Goal: Task Accomplishment & Management: Manage account settings

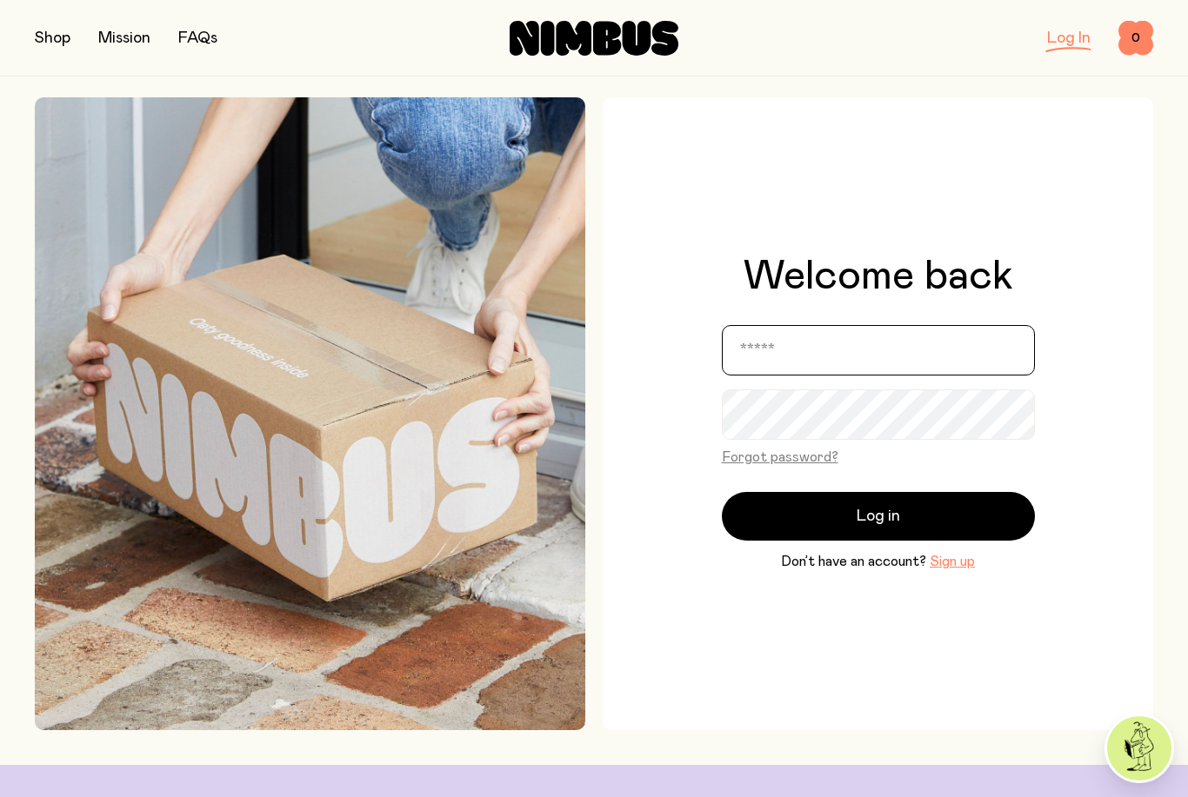
click at [796, 376] on input "email" at bounding box center [878, 350] width 313 height 50
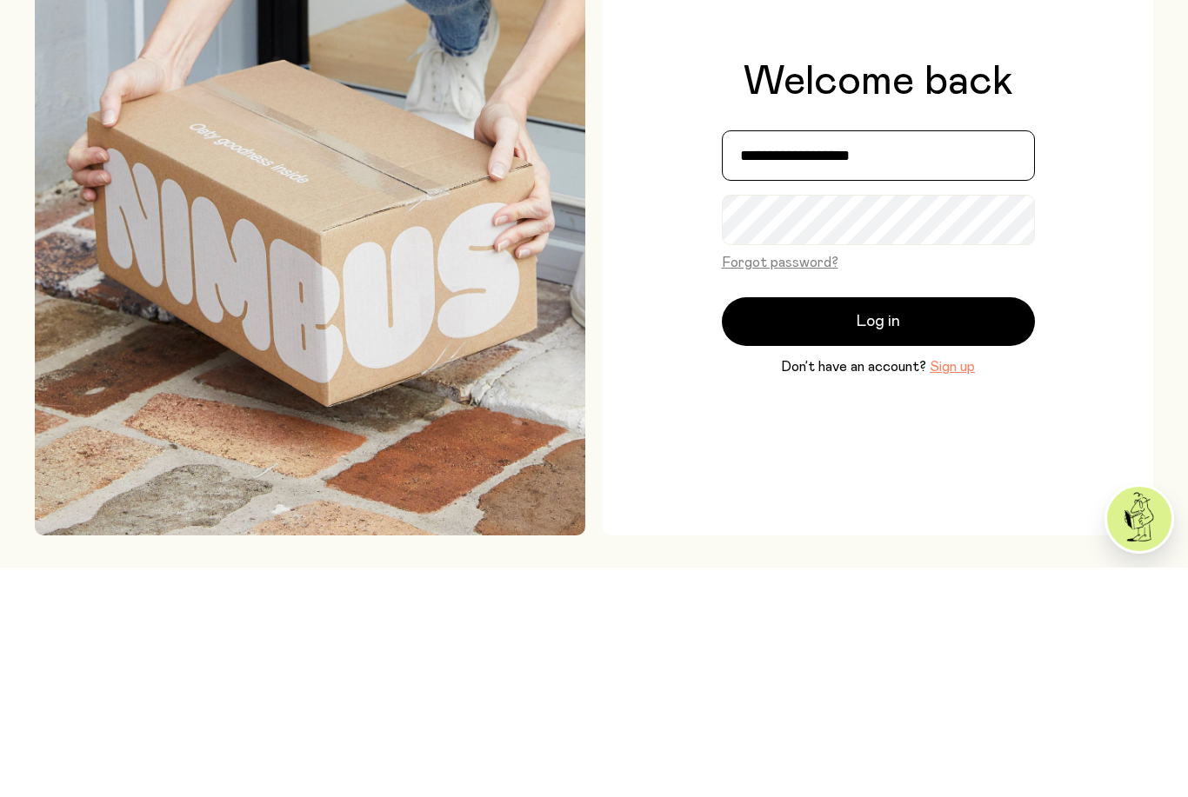
type input "**********"
click at [844, 482] on div "Forgot password?" at bounding box center [878, 497] width 313 height 31
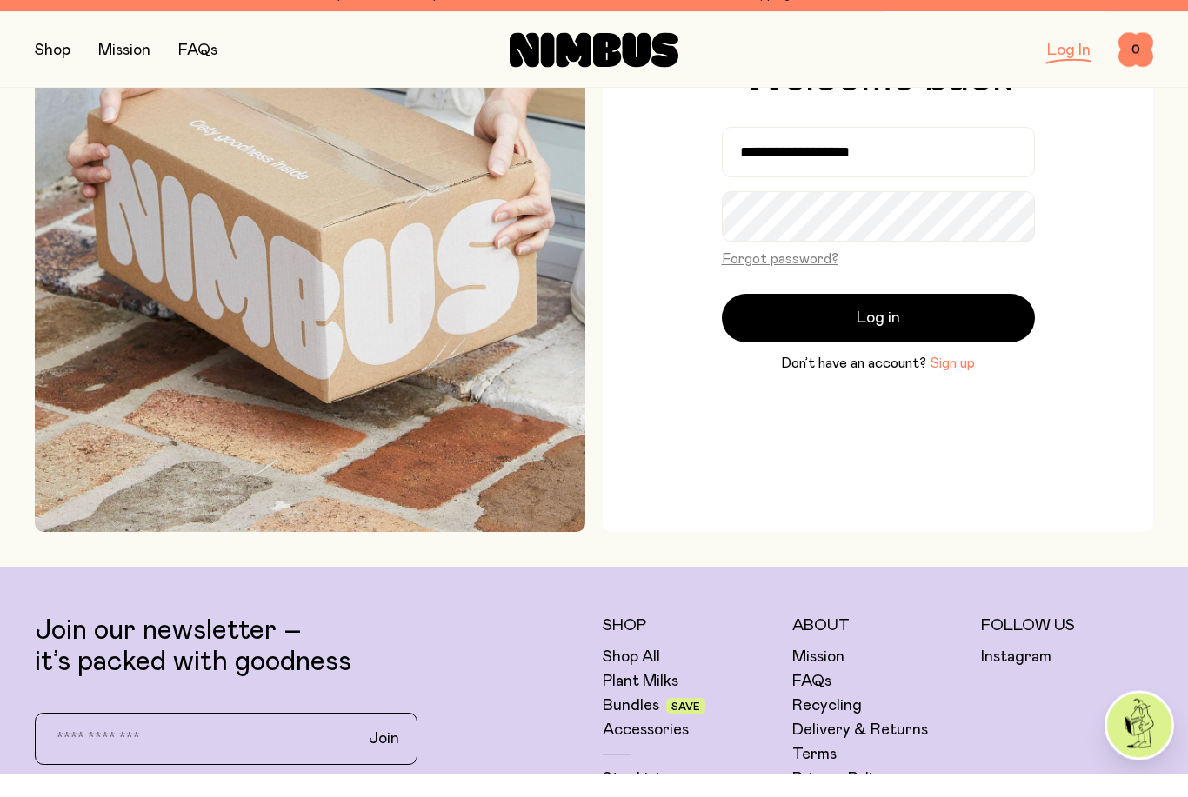
click at [915, 350] on button "Log in" at bounding box center [878, 341] width 313 height 49
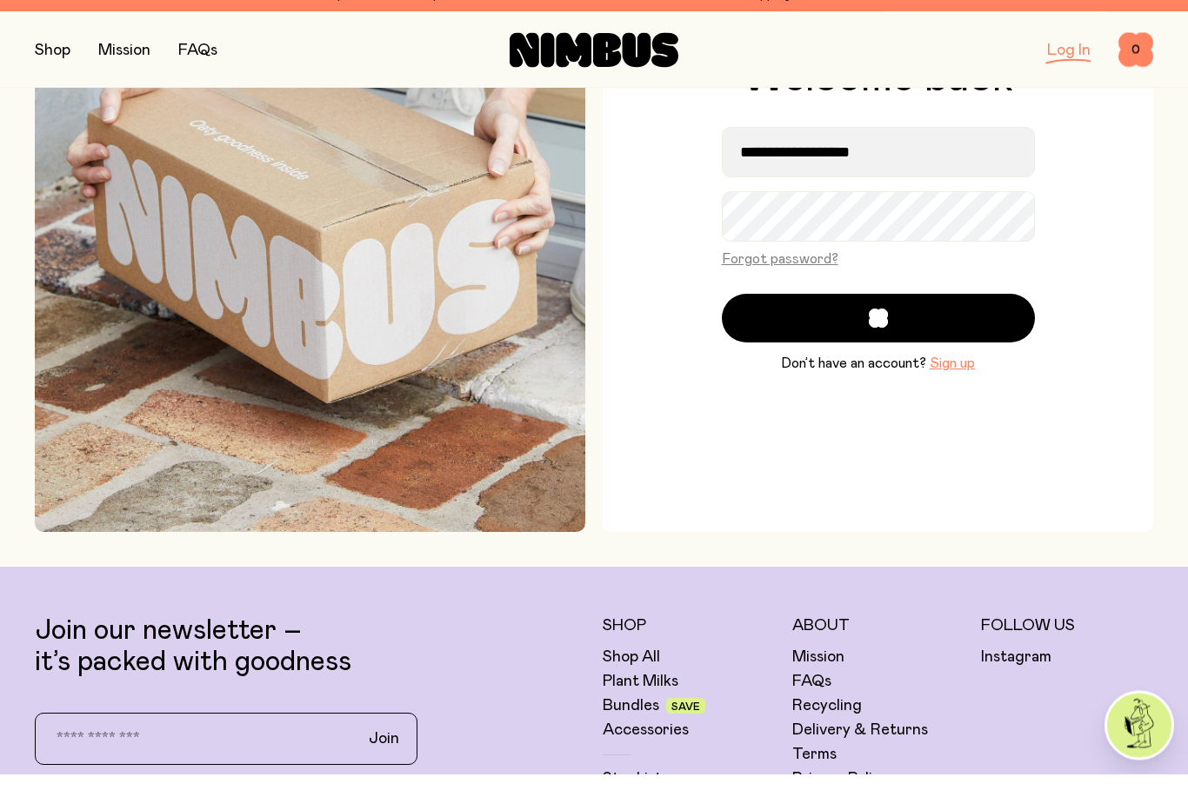
scroll to position [233, 0]
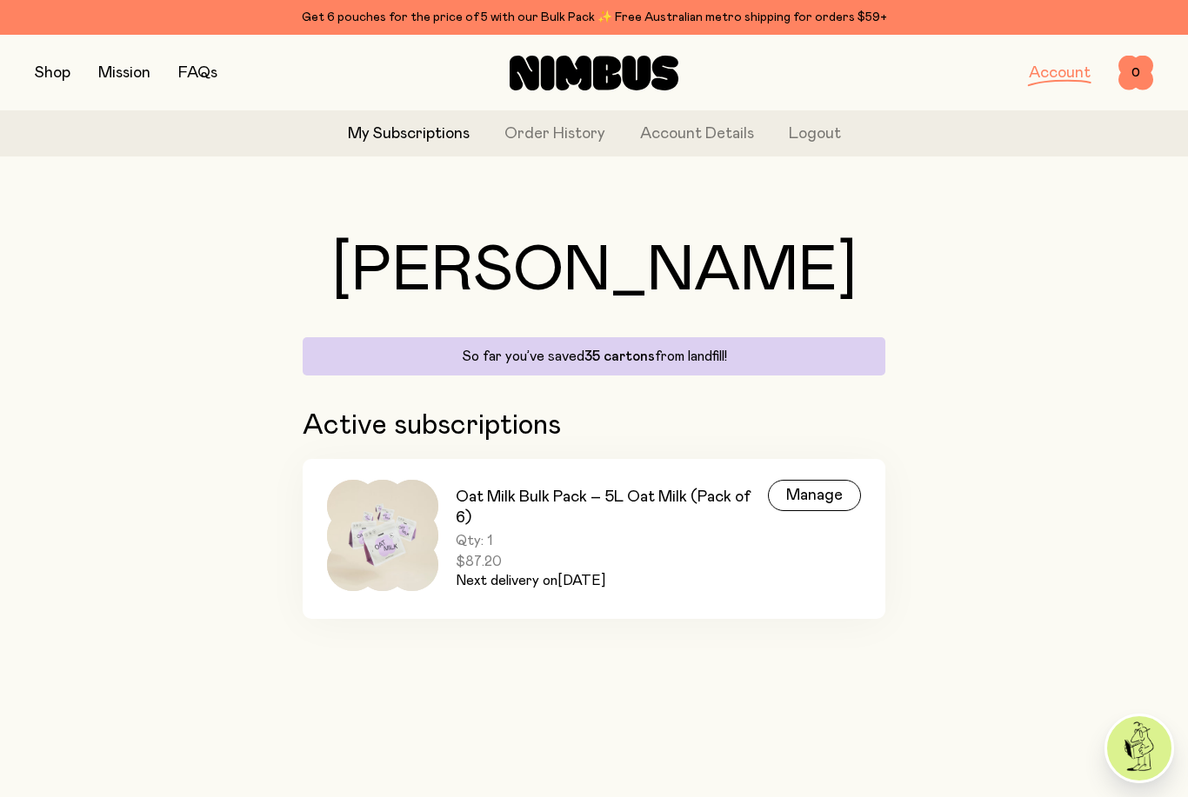
click at [821, 502] on div "Manage" at bounding box center [814, 495] width 93 height 31
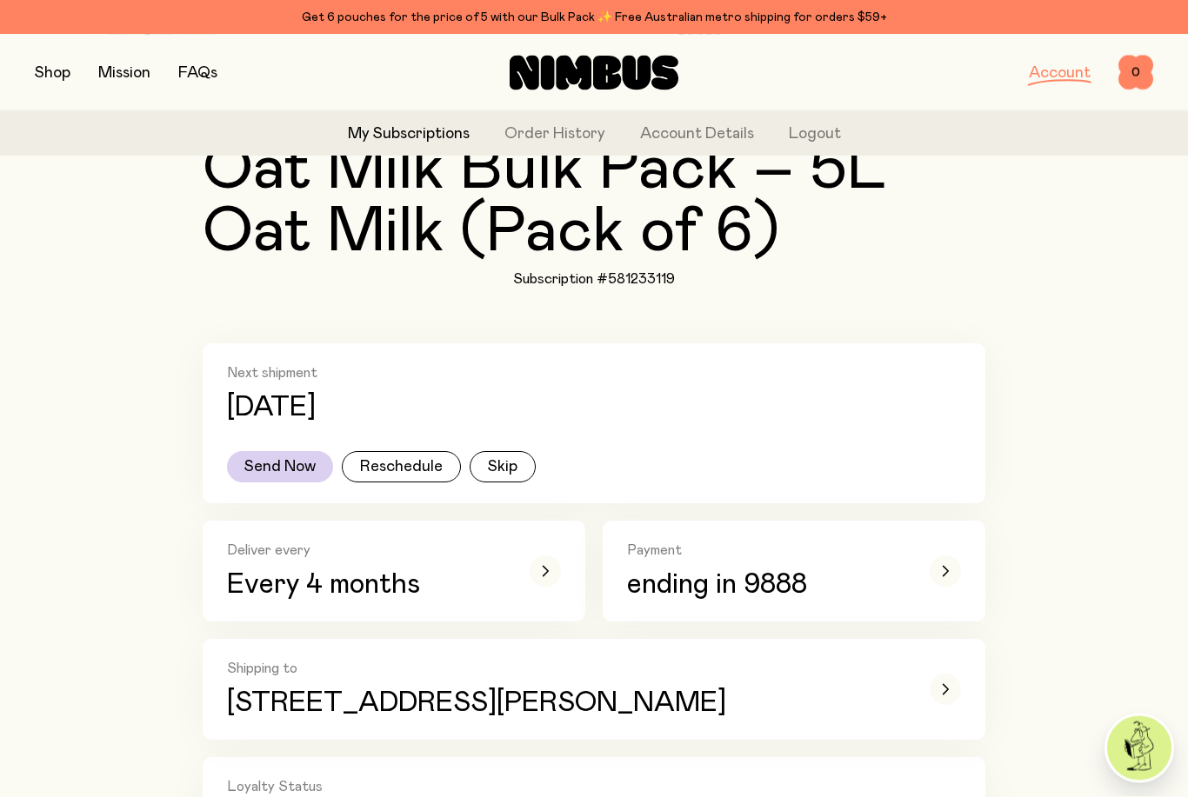
scroll to position [168, 0]
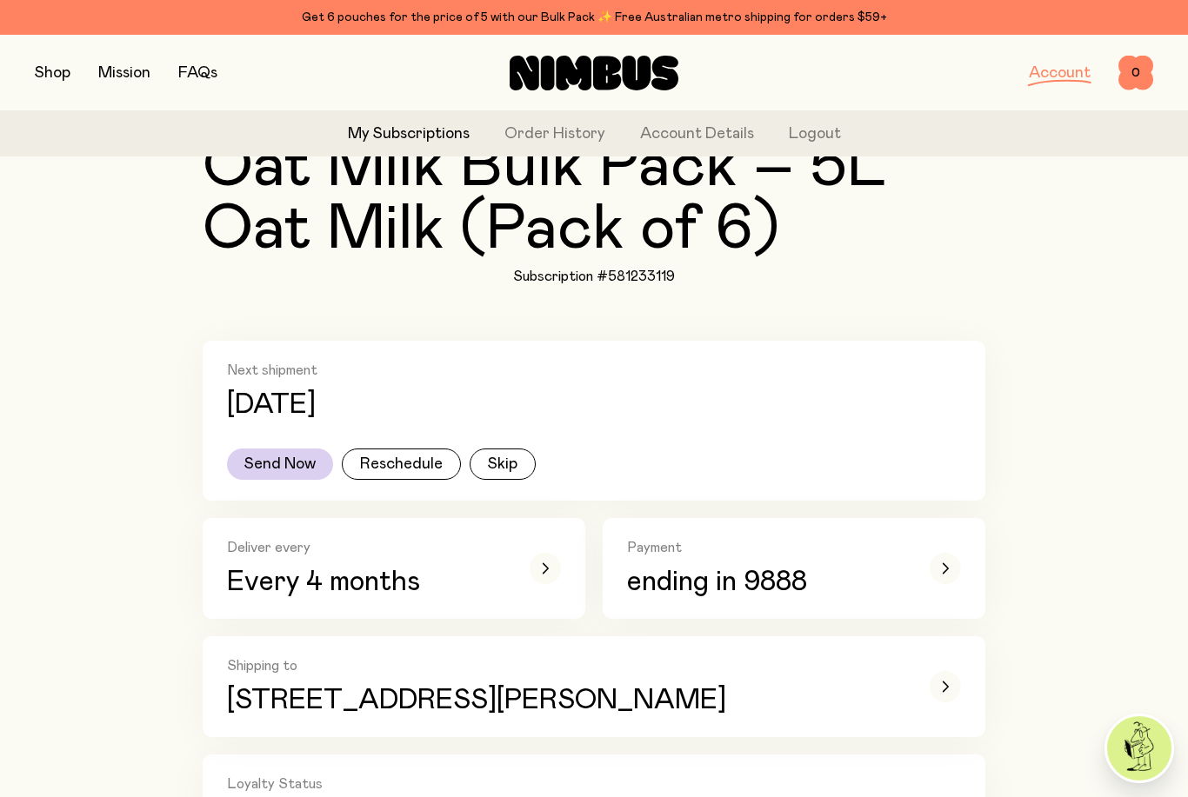
click at [398, 466] on button "Reschedule" at bounding box center [401, 464] width 119 height 31
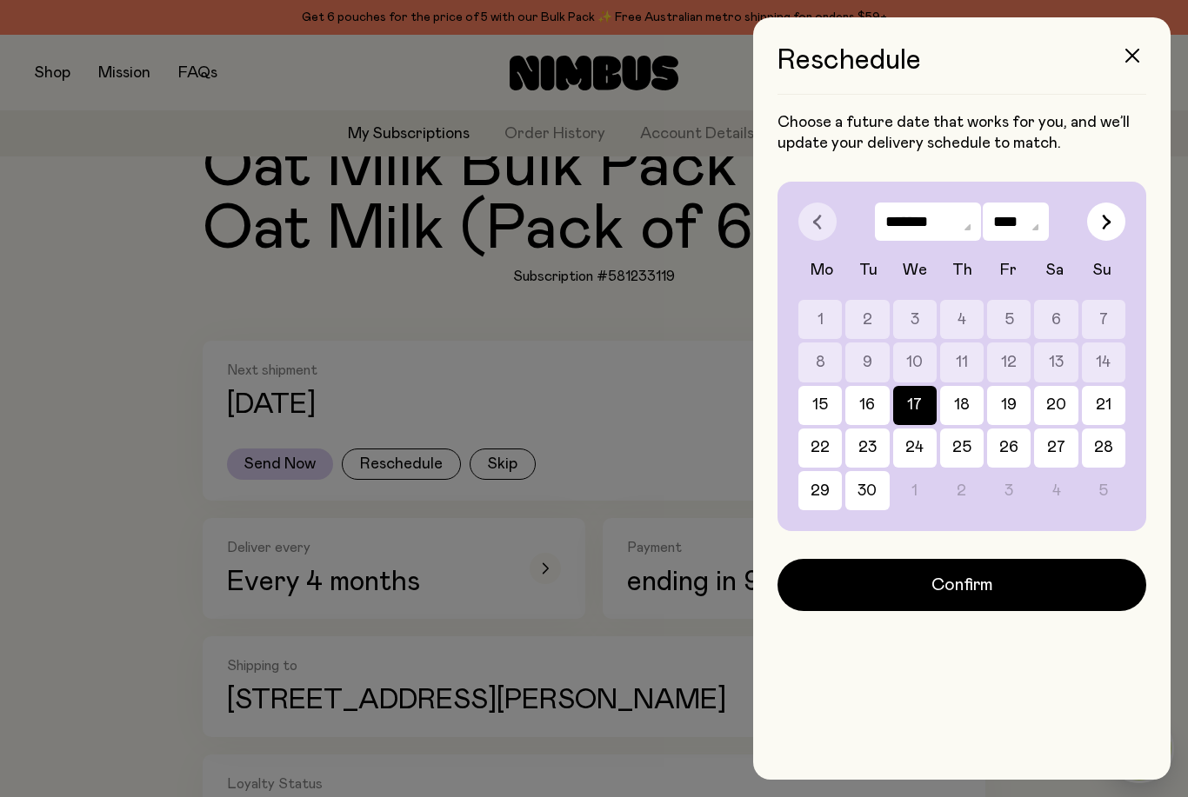
click at [917, 489] on div "1 2 3 4 5 6 7 8 9 10 11 12 13 14 15 16 17 18 19 20 21 22 23 24 25 26 27 28 29 3…" at bounding box center [961, 405] width 327 height 210
click at [1114, 229] on button "button" at bounding box center [1106, 222] width 38 height 38
select select "*"
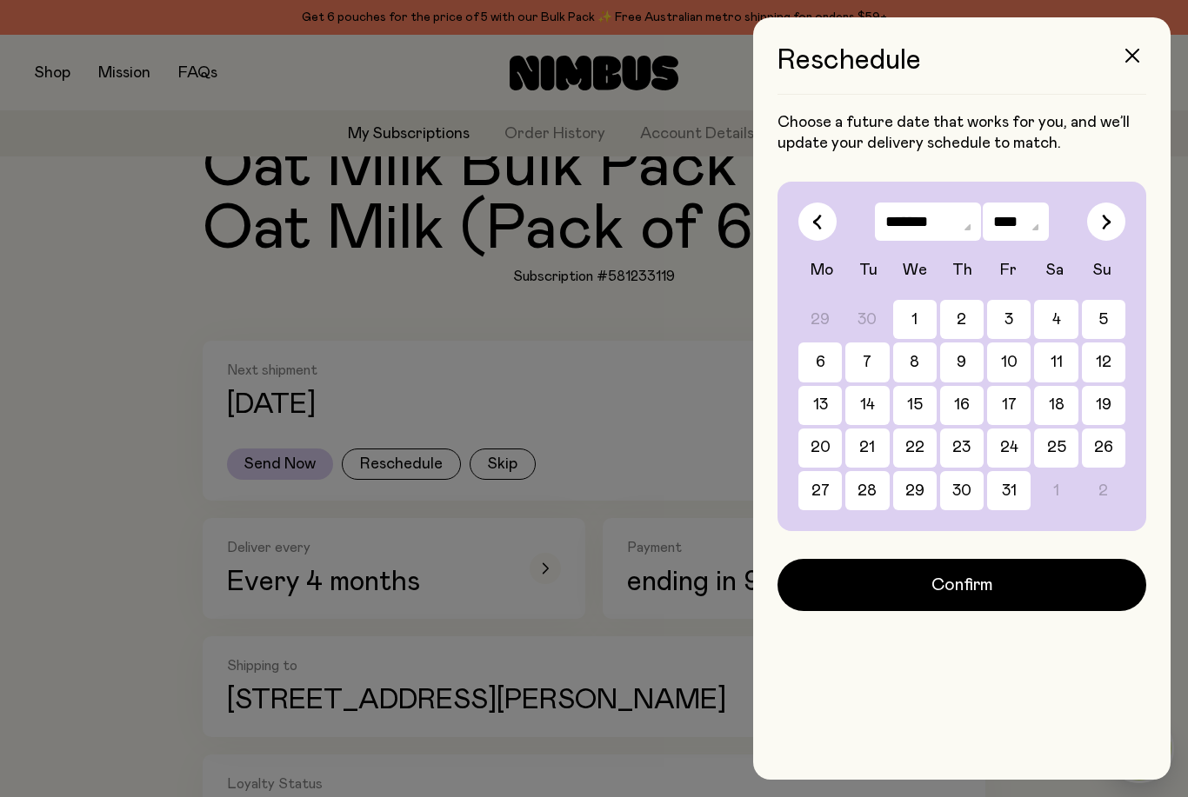
click at [918, 323] on button "1" at bounding box center [914, 319] width 43 height 39
click at [967, 586] on span "Confirm" at bounding box center [962, 585] width 62 height 24
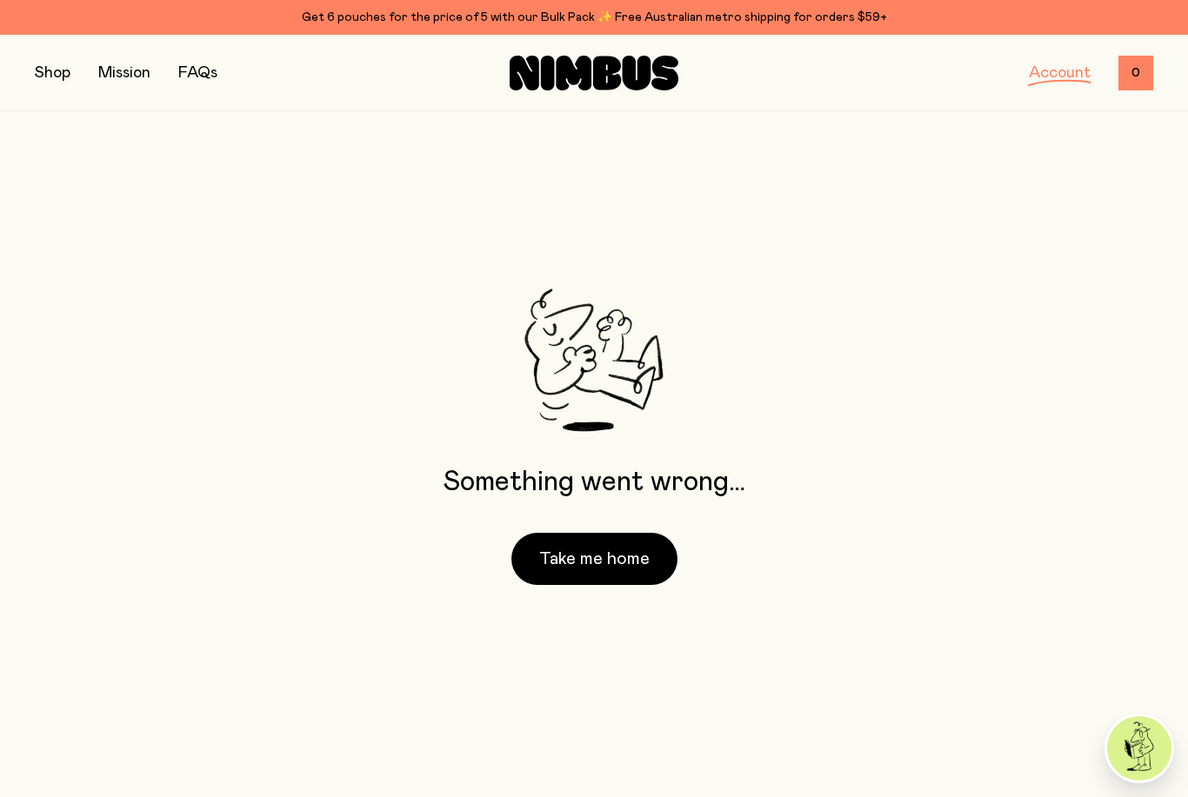
scroll to position [35, 0]
click at [611, 585] on button "Take me home" at bounding box center [594, 559] width 166 height 52
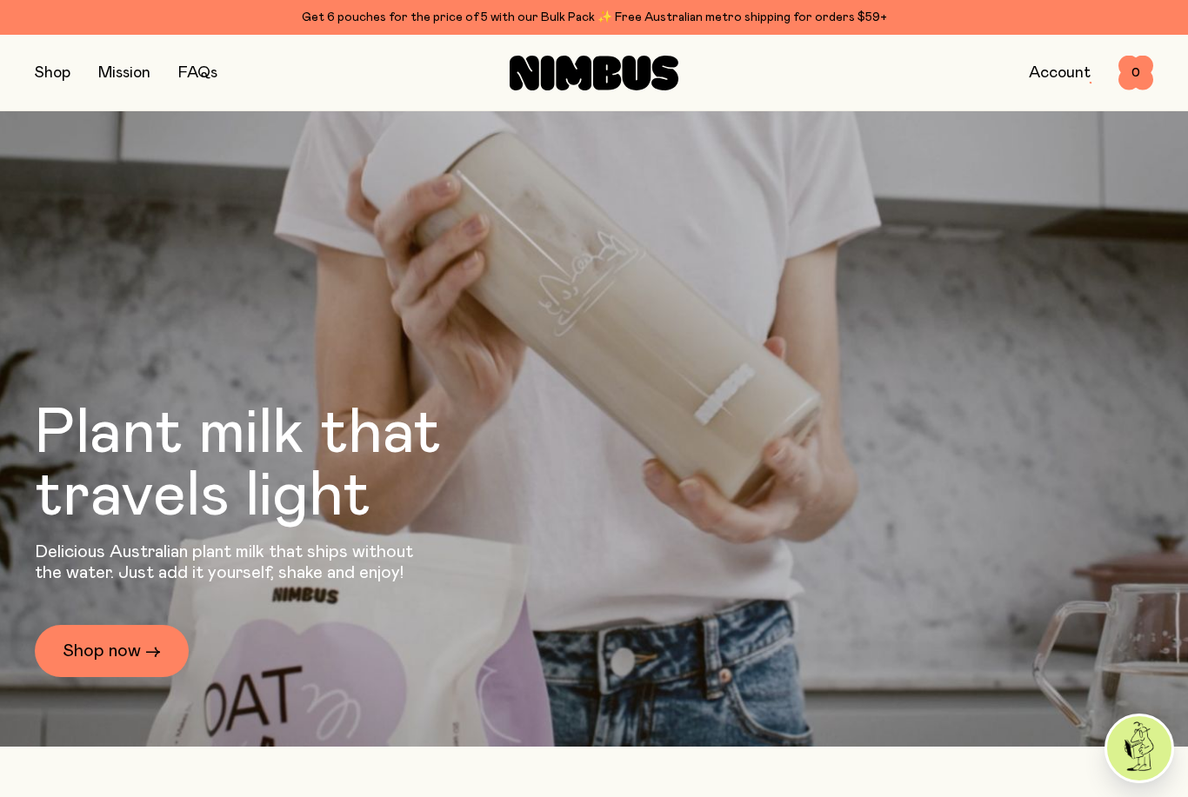
scroll to position [90, 0]
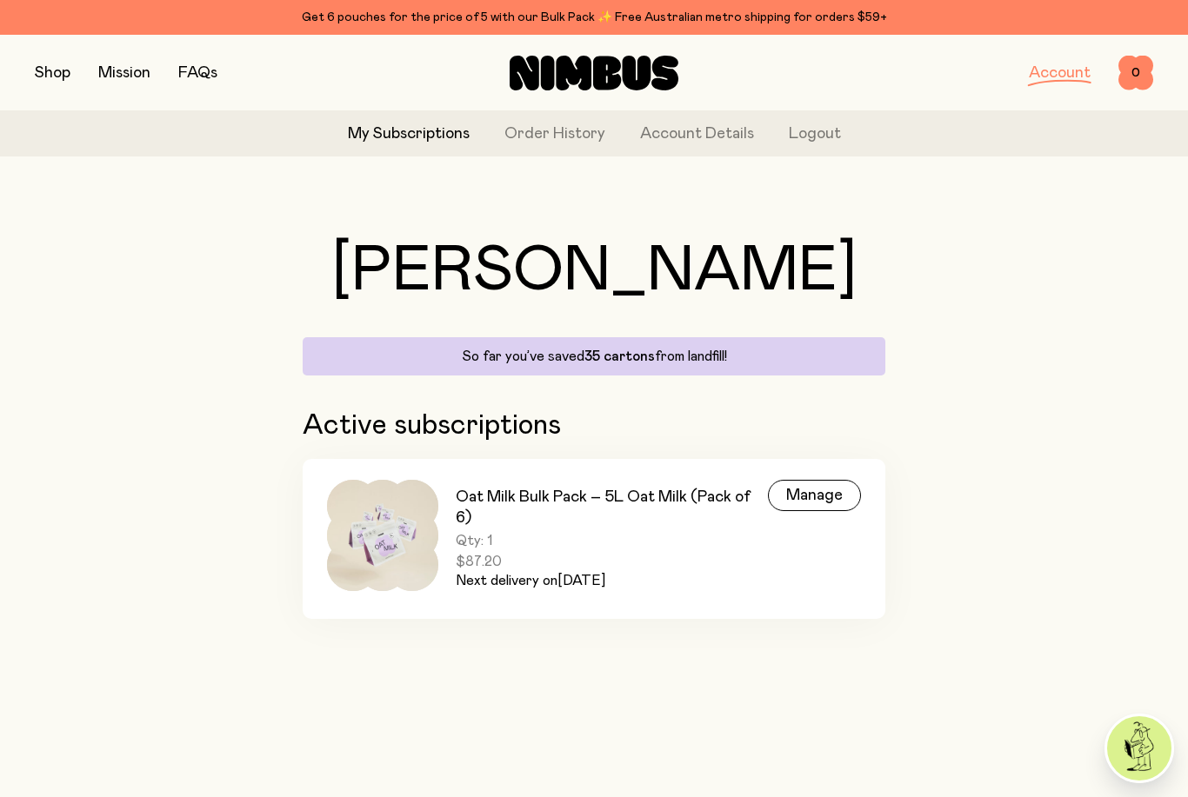
click at [816, 142] on button "Logout" at bounding box center [815, 134] width 52 height 23
